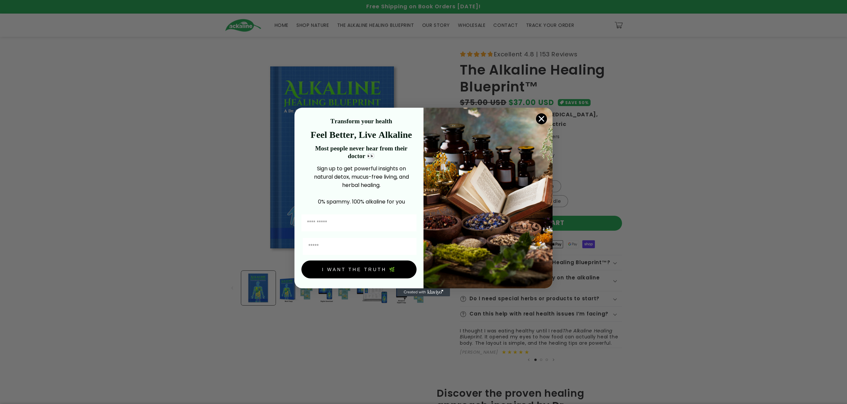
click at [539, 117] on circle "Close dialog" at bounding box center [541, 118] width 11 height 11
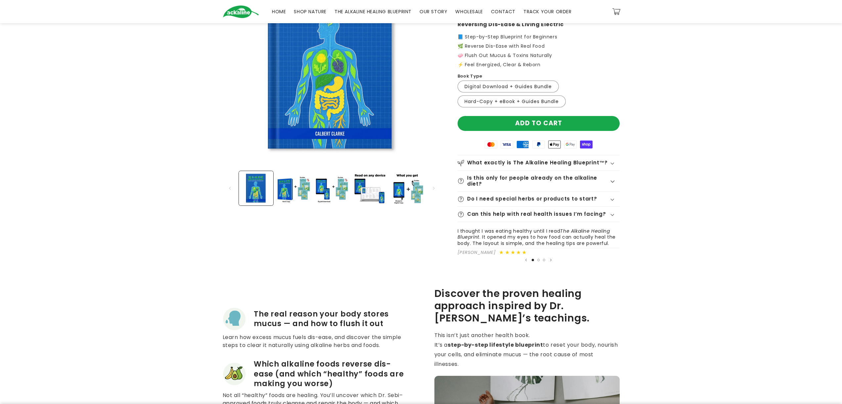
scroll to position [99, 0]
click at [490, 104] on label "Hard-Copy + eBook + Guides Bundle Variant sold out or unavailable" at bounding box center [512, 102] width 108 height 12
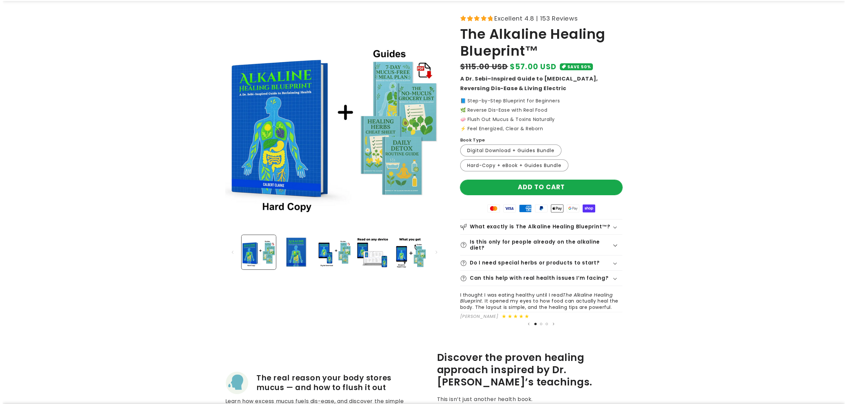
scroll to position [33, 0]
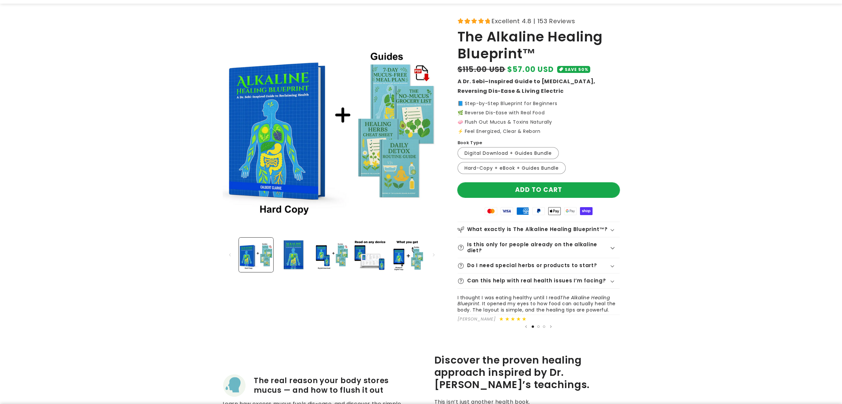
click at [482, 188] on button "Add to cart" at bounding box center [539, 189] width 162 height 15
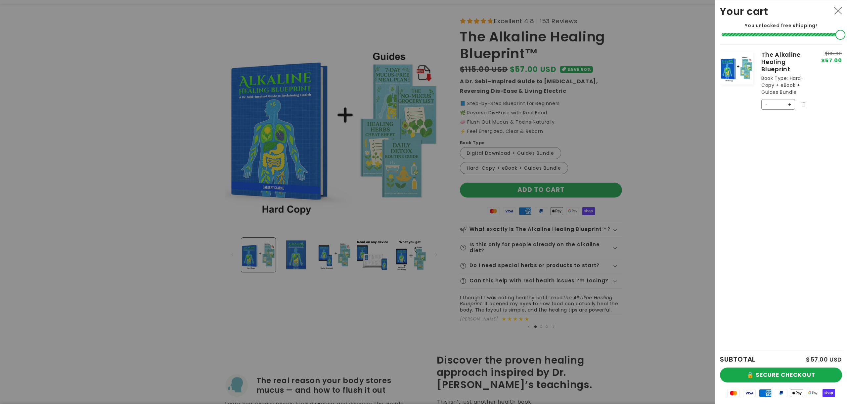
click at [798, 392] on icon "Your cart" at bounding box center [797, 392] width 2 height 3
click at [771, 372] on button "🔒 SECURE CHECKOUT" at bounding box center [781, 374] width 122 height 15
